Goal: Book appointment/travel/reservation

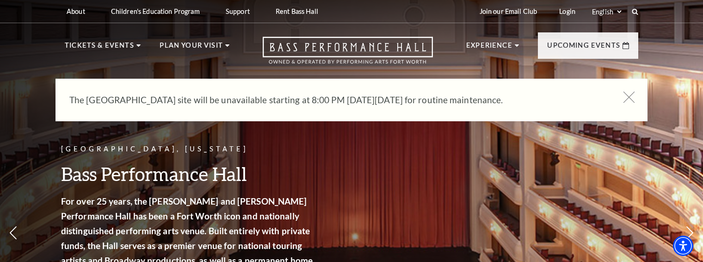
click at [632, 94] on icon at bounding box center [630, 98] width 12 height 12
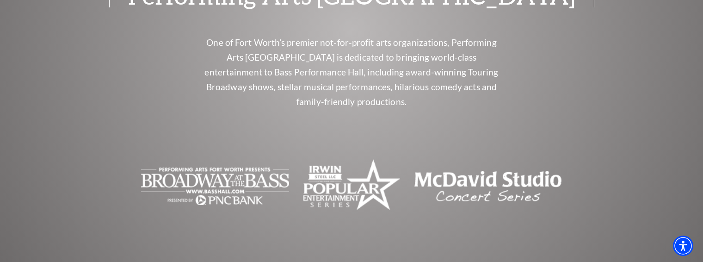
scroll to position [3896, 0]
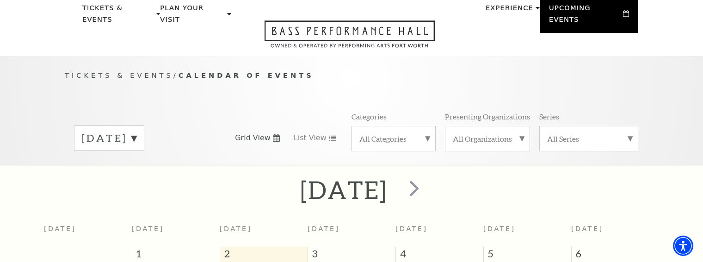
scroll to position [36, 0]
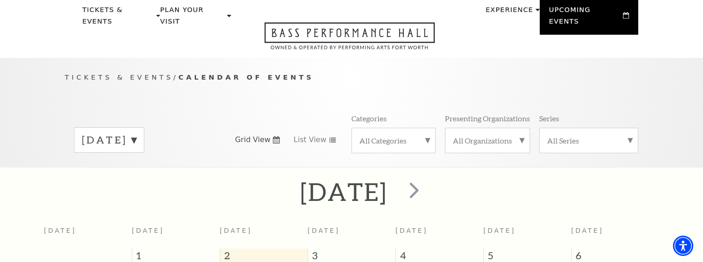
click at [136, 135] on label "September 2025" at bounding box center [109, 140] width 55 height 14
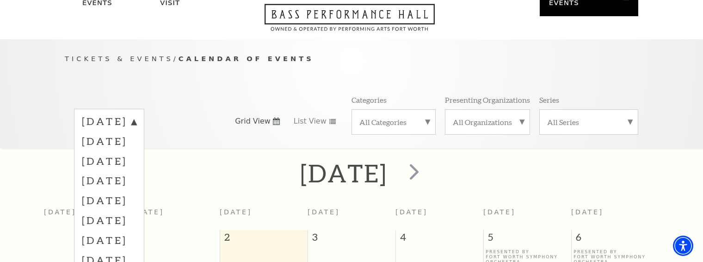
scroll to position [139, 0]
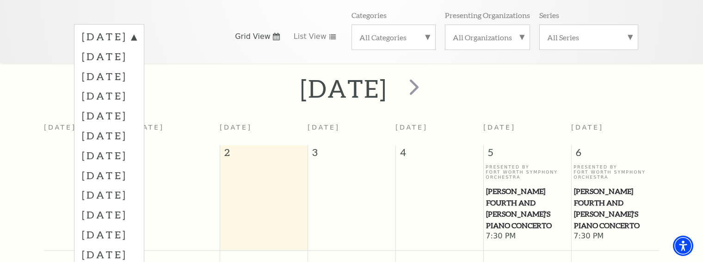
click at [15, 91] on div "September 2025" at bounding box center [351, 88] width 703 height 33
click at [136, 30] on label "September 2025" at bounding box center [109, 38] width 55 height 17
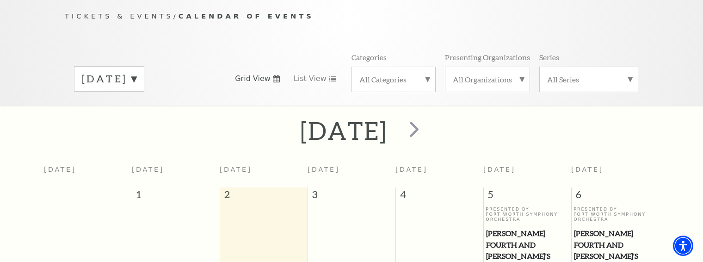
scroll to position [0, 0]
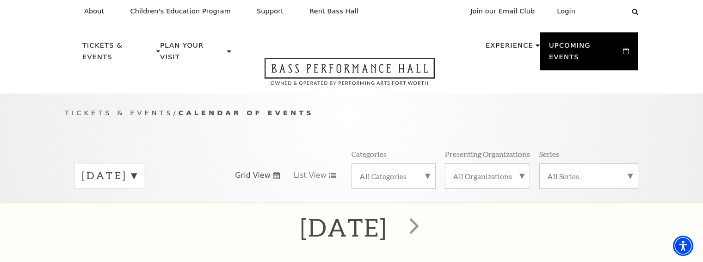
click at [136, 168] on label "September 2025" at bounding box center [109, 175] width 55 height 14
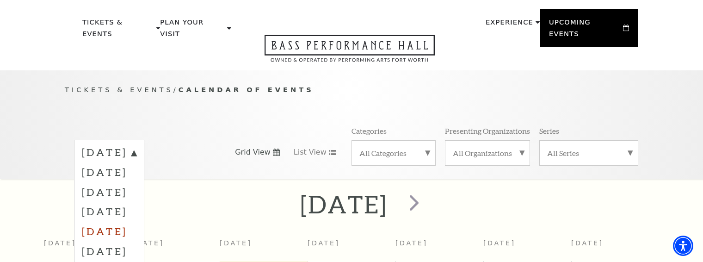
scroll to position [46, 0]
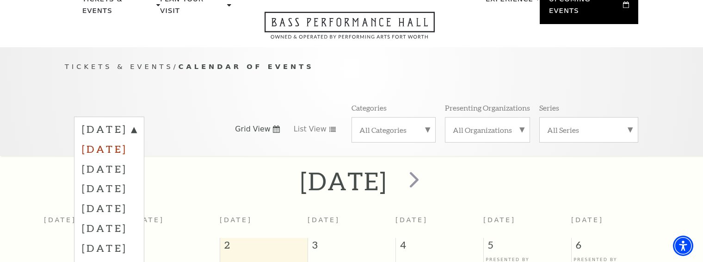
click at [136, 143] on label "October 2025" at bounding box center [109, 149] width 55 height 20
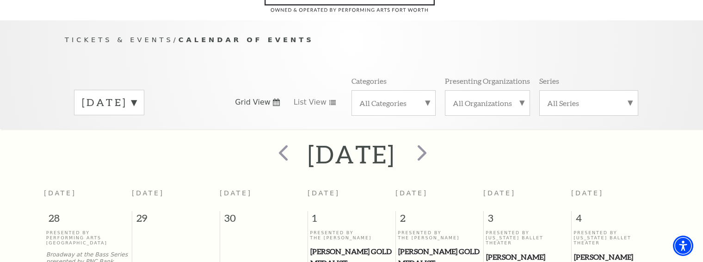
scroll to position [0, 0]
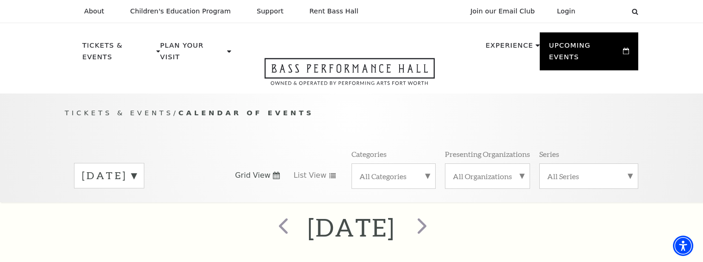
click at [144, 163] on div "October 2025" at bounding box center [109, 175] width 70 height 25
click at [136, 205] on label "November 2025" at bounding box center [109, 215] width 55 height 20
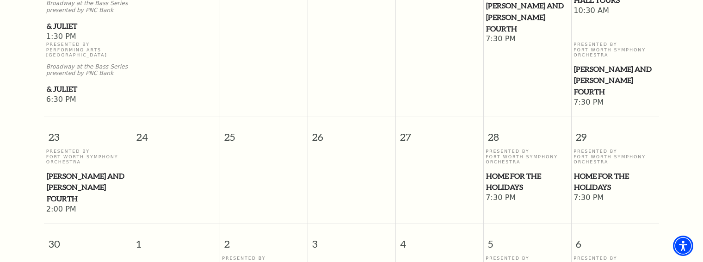
scroll to position [915, 0]
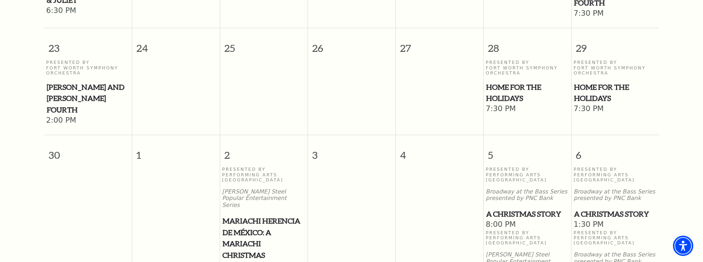
click at [245, 218] on span "Mariachi Herencia de México: A Mariachi Christmas" at bounding box center [263, 238] width 82 height 46
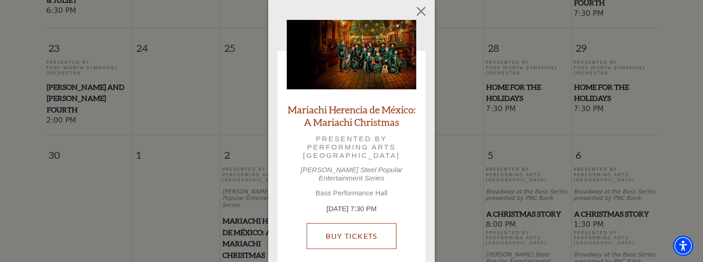
click at [375, 232] on link "Buy Tickets" at bounding box center [351, 236] width 89 height 26
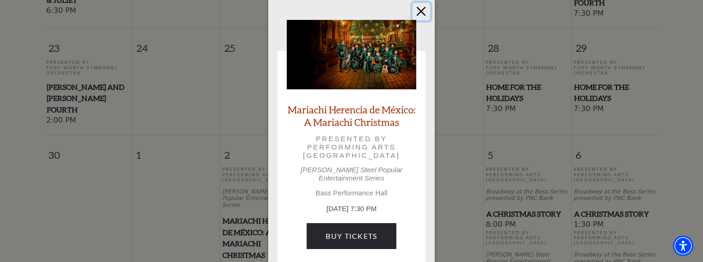
click at [417, 15] on button "Close" at bounding box center [422, 12] width 18 height 18
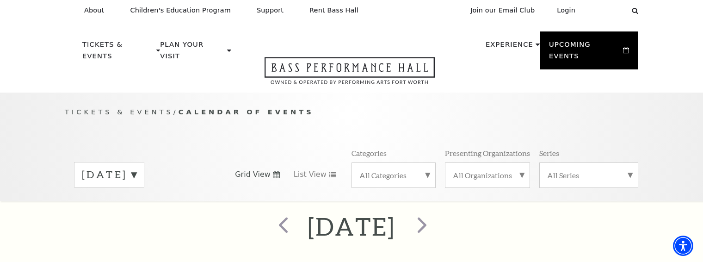
scroll to position [0, 0]
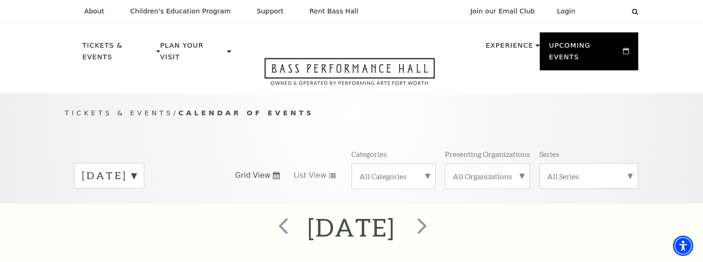
click at [135, 168] on label "November 2025" at bounding box center [109, 175] width 55 height 14
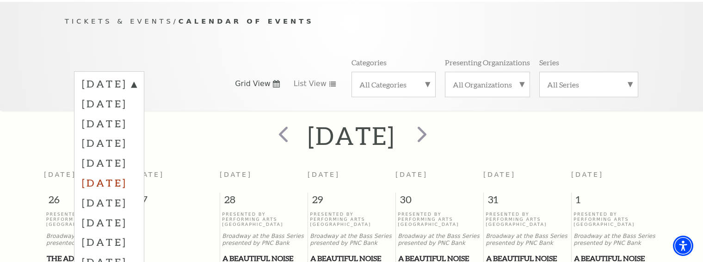
scroll to position [93, 0]
click at [121, 136] on label "December 2025" at bounding box center [109, 142] width 55 height 20
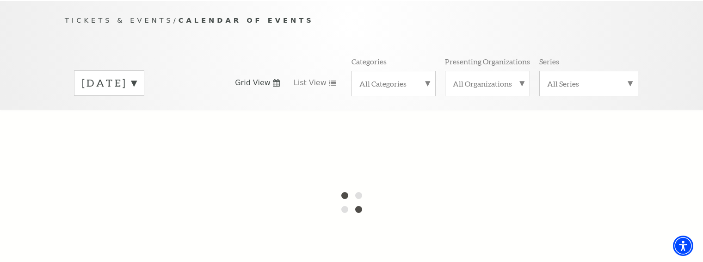
click at [136, 76] on label "November 2025" at bounding box center [109, 83] width 55 height 14
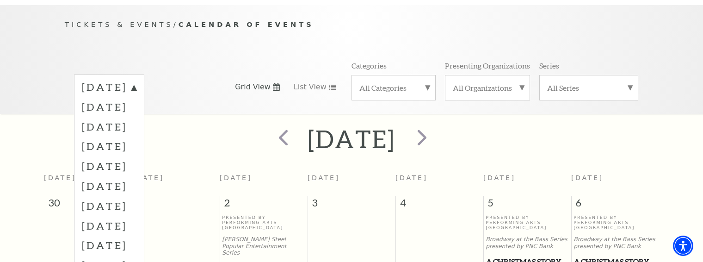
scroll to position [82, 0]
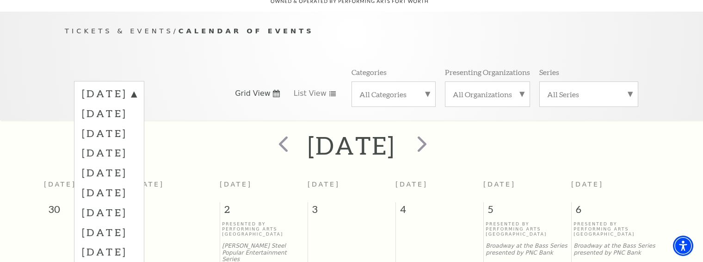
click at [41, 51] on div "Tickets & Events / Calendar of Events September 2025 October 2025 November 2025…" at bounding box center [351, 66] width 703 height 109
click at [217, 67] on div "September 2025 October 2025 November 2025 December 2025 January 2026 February 2…" at bounding box center [352, 93] width 574 height 53
click at [136, 87] on label "September 2025" at bounding box center [109, 95] width 55 height 17
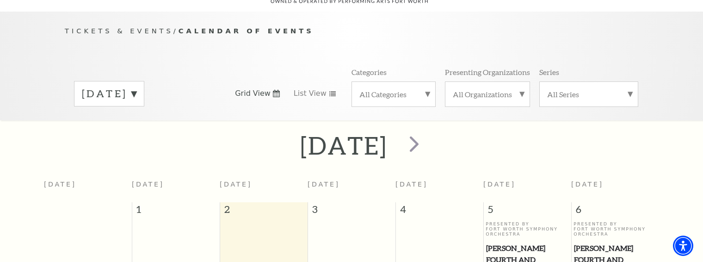
click at [136, 87] on label "September 2025" at bounding box center [109, 94] width 55 height 14
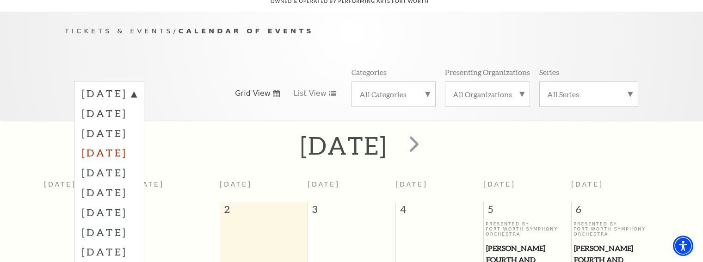
click at [113, 144] on label "December 2025" at bounding box center [109, 152] width 55 height 20
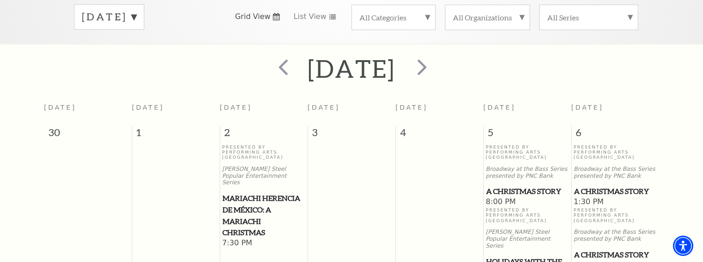
scroll to position [36, 0]
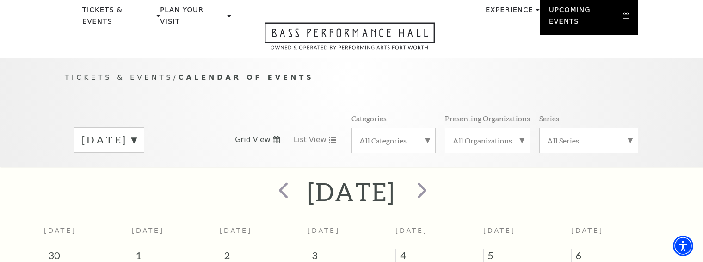
click at [144, 136] on div "December 2025" at bounding box center [109, 139] width 70 height 25
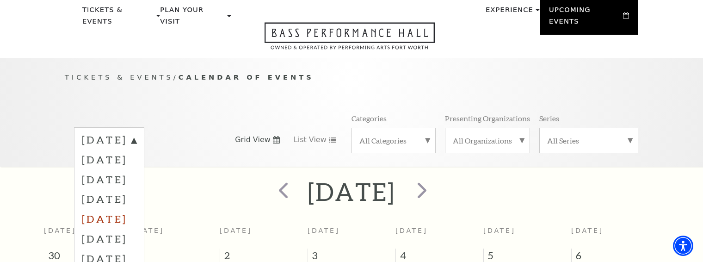
click at [136, 209] on label "January 2026" at bounding box center [109, 219] width 55 height 20
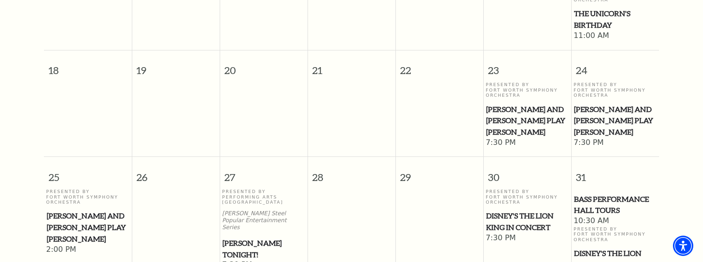
scroll to position [452, 0]
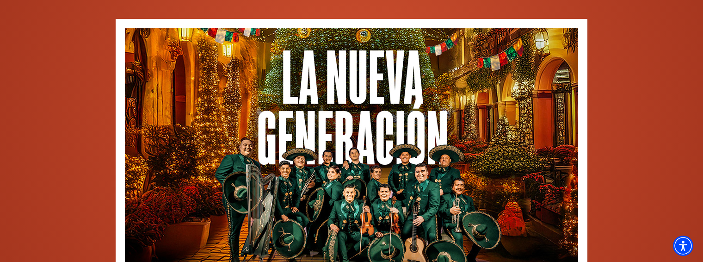
scroll to position [786, 0]
